Goal: Task Accomplishment & Management: Use online tool/utility

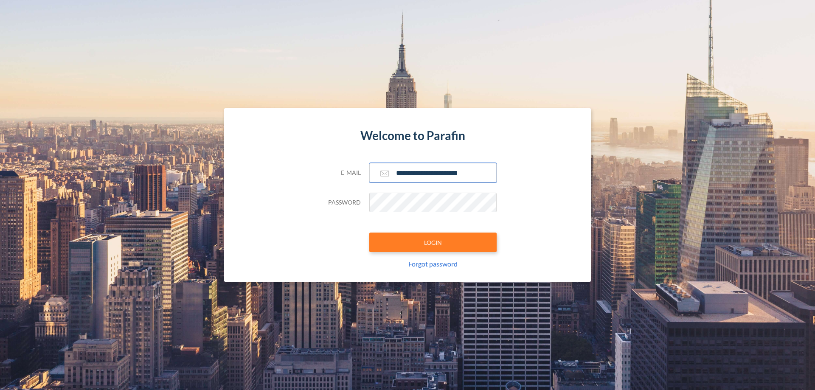
type input "**********"
click at [433, 242] on button "LOGIN" at bounding box center [432, 243] width 127 height 20
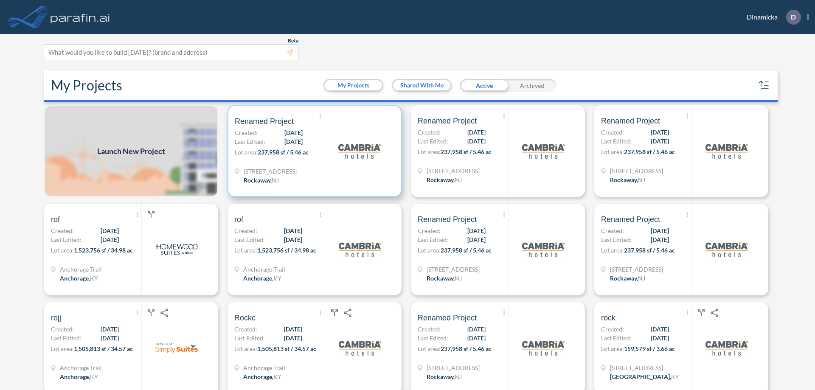
scroll to position [2, 0]
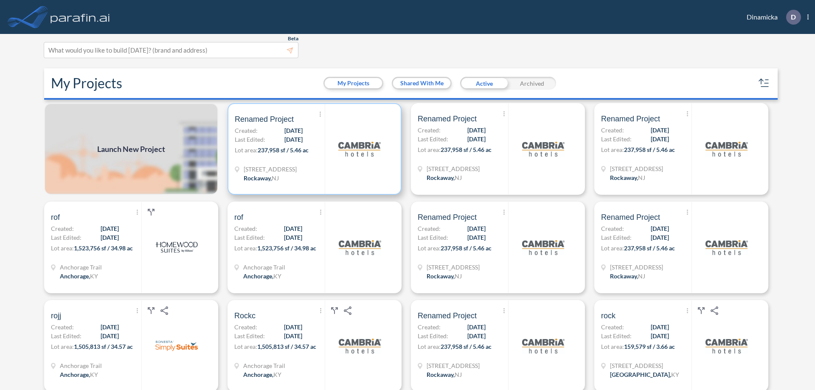
click at [313, 149] on p "Lot area: 237,958 sf / 5.46 ac" at bounding box center [280, 152] width 90 height 12
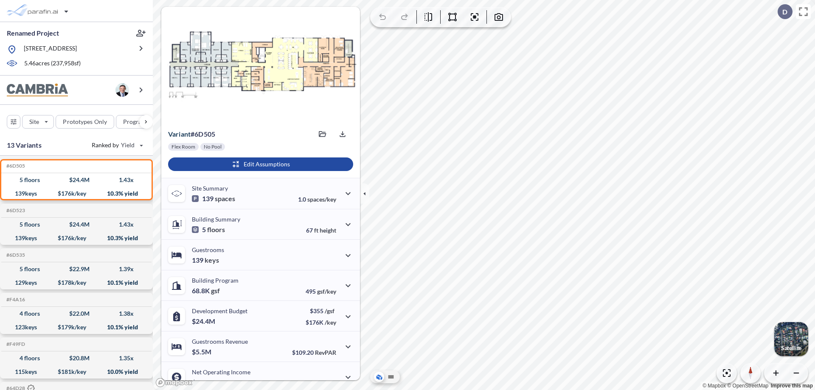
scroll to position [43, 0]
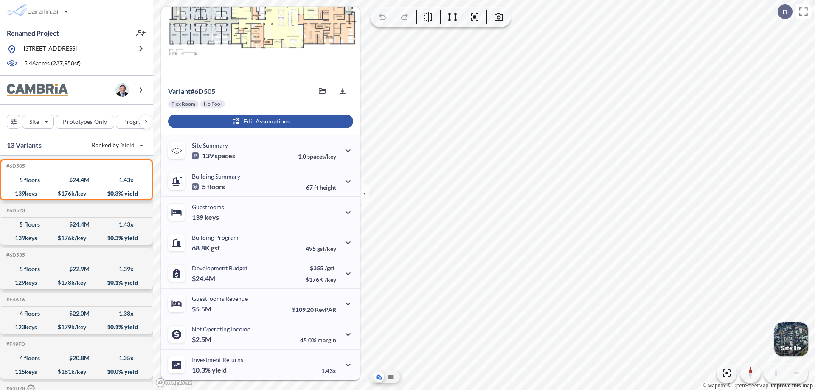
click at [259, 121] on div "button" at bounding box center [260, 122] width 185 height 14
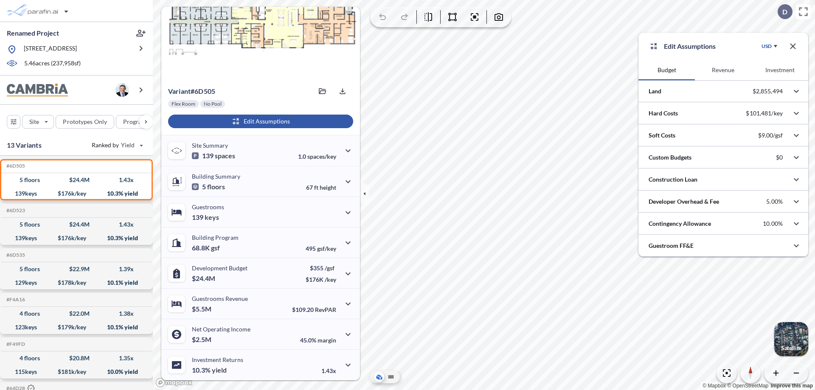
click at [723, 70] on button "Revenue" at bounding box center [723, 70] width 56 height 20
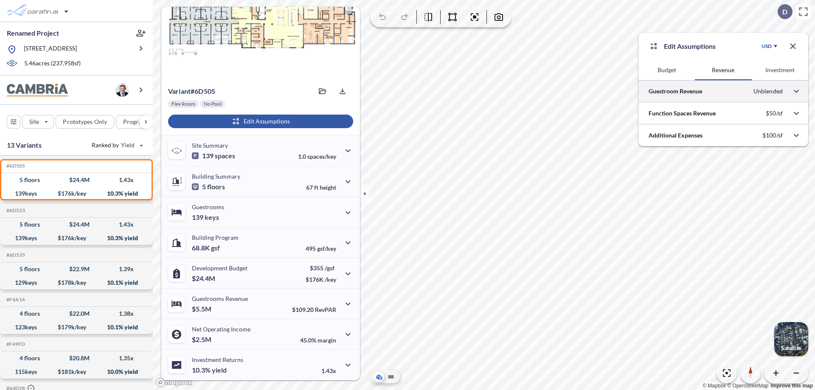
click at [724, 91] on div at bounding box center [724, 91] width 170 height 22
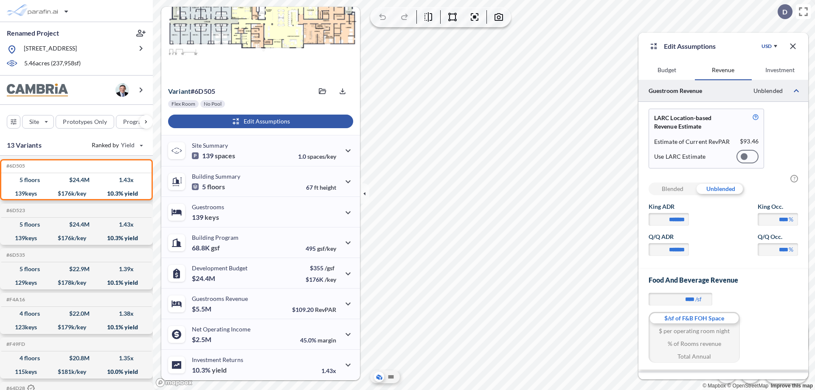
scroll to position [37, 0]
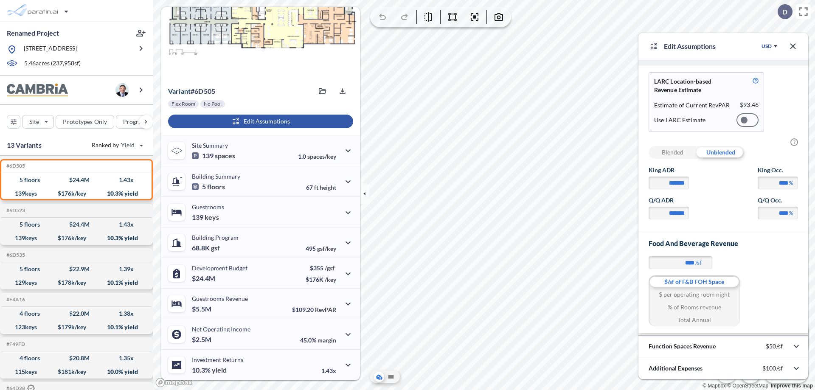
click at [748, 120] on div at bounding box center [748, 120] width 22 height 14
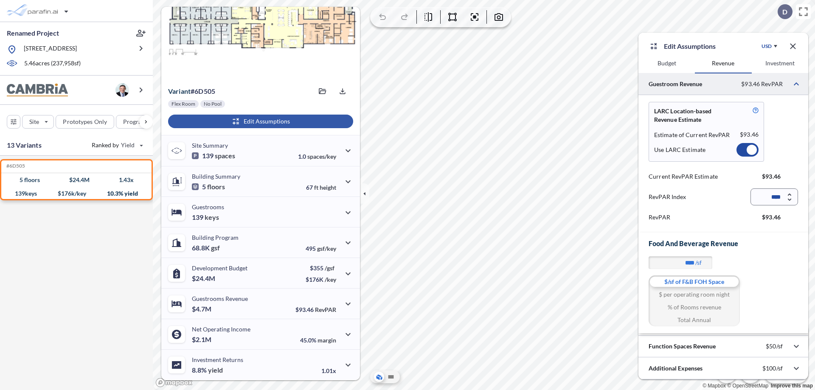
scroll to position [7, 0]
